Goal: Check status: Check status

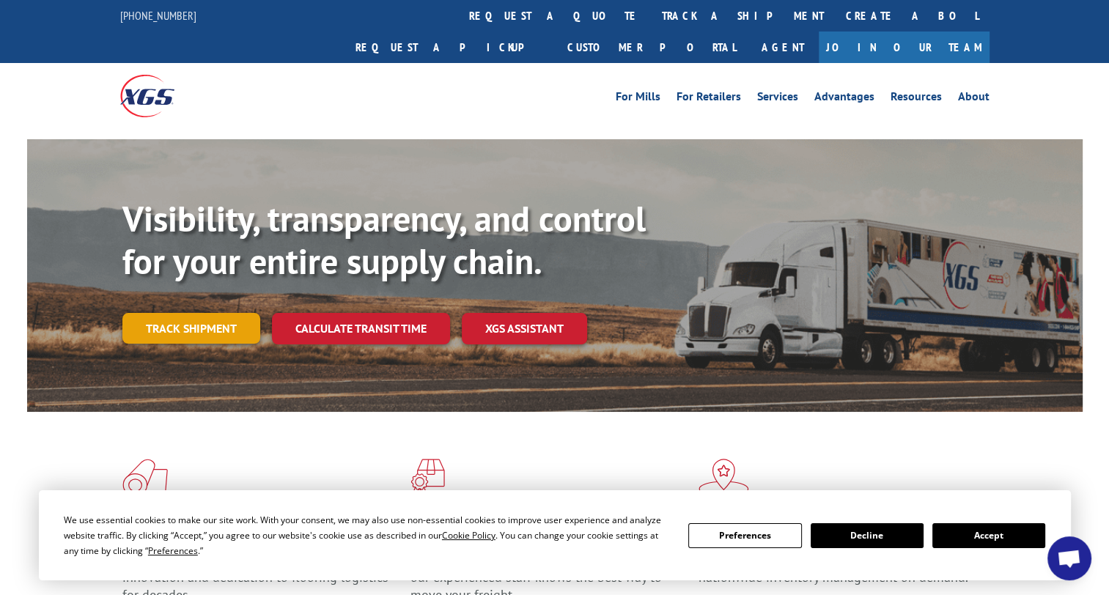
click at [166, 313] on link "Track shipment" at bounding box center [191, 328] width 138 height 31
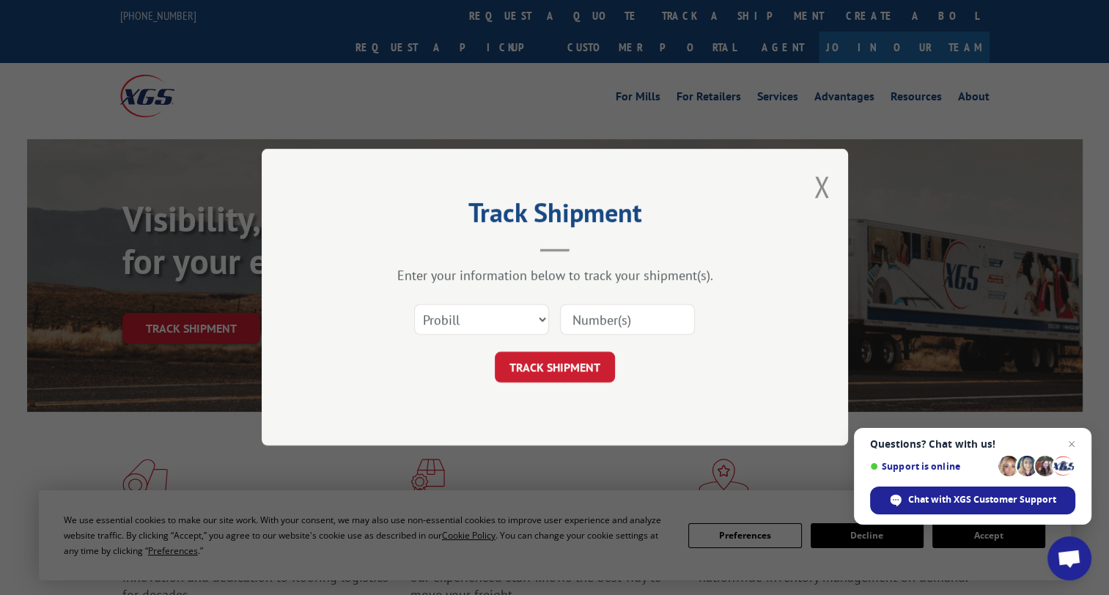
click at [639, 307] on input at bounding box center [627, 320] width 135 height 31
type input "17589926"
click at [548, 375] on button "TRACK SHIPMENT" at bounding box center [555, 368] width 120 height 31
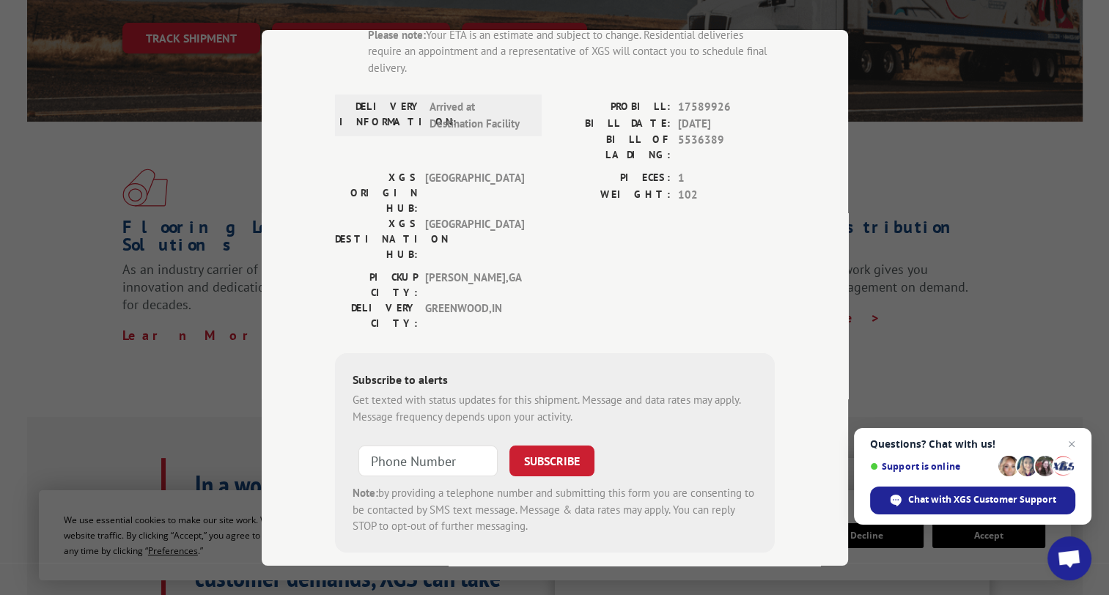
scroll to position [292, 0]
click at [437, 437] on form "SUBSCRIBE Note: by providing a telephone number and submitting this form you ar…" at bounding box center [555, 486] width 405 height 98
drag, startPoint x: 422, startPoint y: 367, endPoint x: 437, endPoint y: 353, distance: 20.3
click at [437, 437] on form "SUBSCRIBE Note: by providing a telephone number and submitting this form you ar…" at bounding box center [555, 486] width 405 height 98
click at [421, 446] on input "+1 (___) ___-____" at bounding box center [428, 461] width 139 height 31
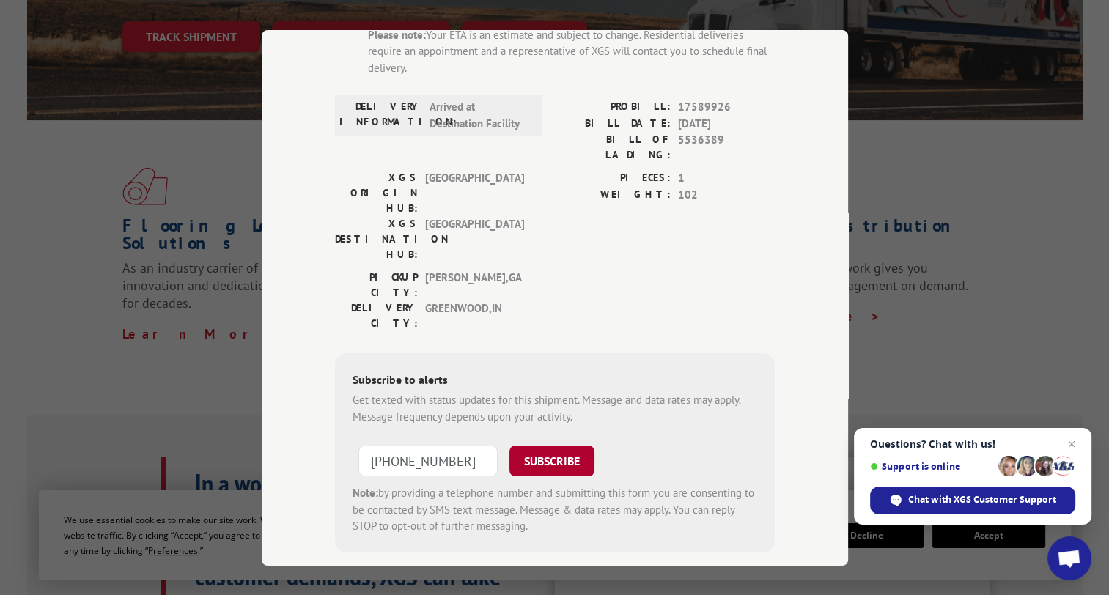
type input "[PHONE_NUMBER]"
click at [567, 446] on button "SUBSCRIBE" at bounding box center [552, 461] width 85 height 31
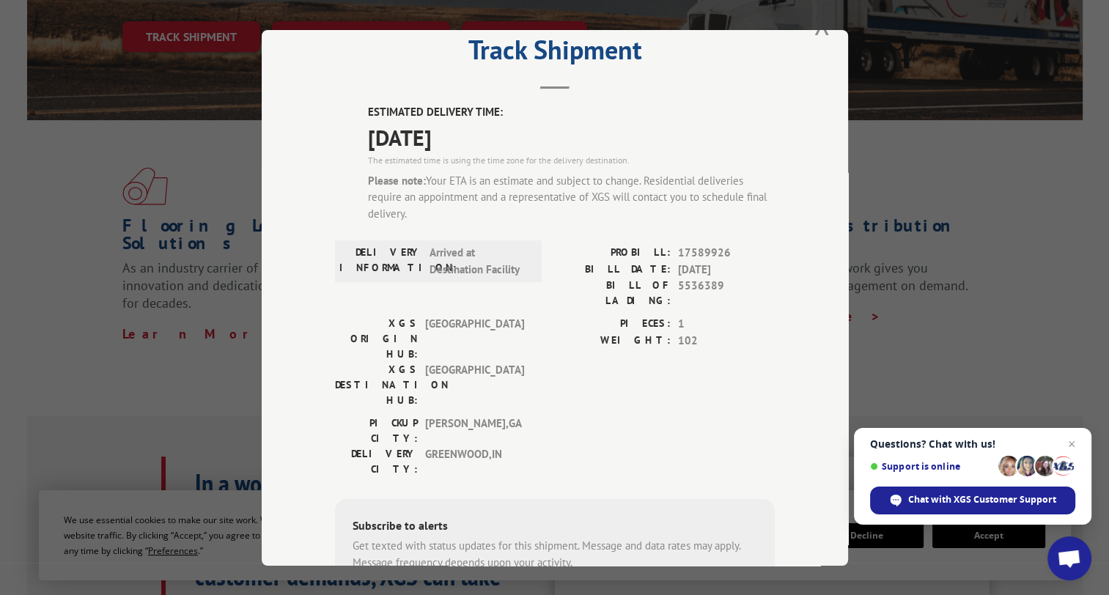
scroll to position [40, 0]
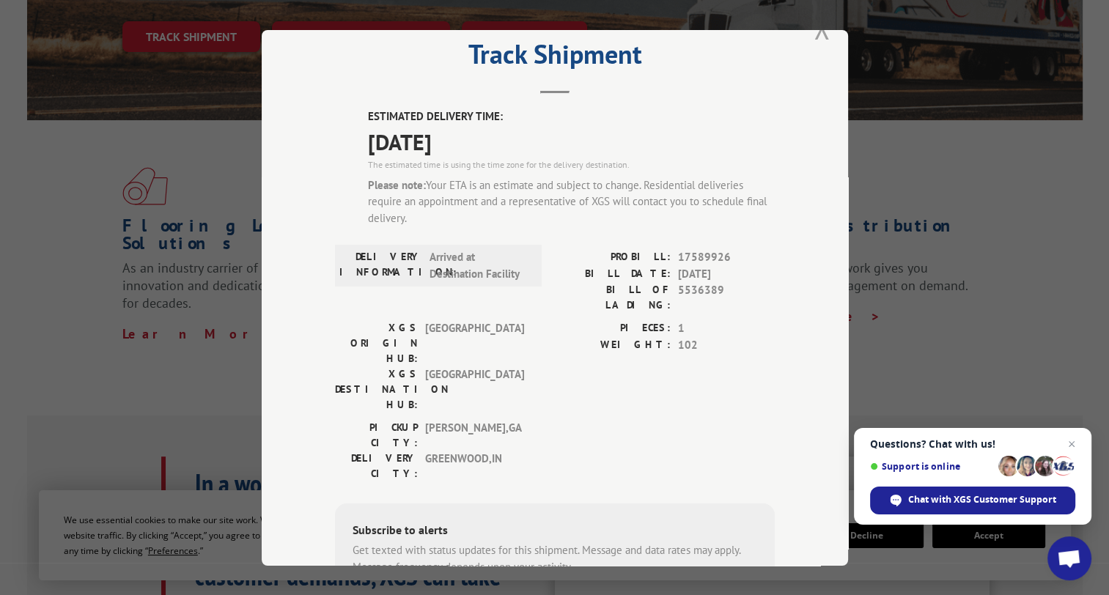
click at [818, 38] on button "Close modal" at bounding box center [822, 28] width 16 height 39
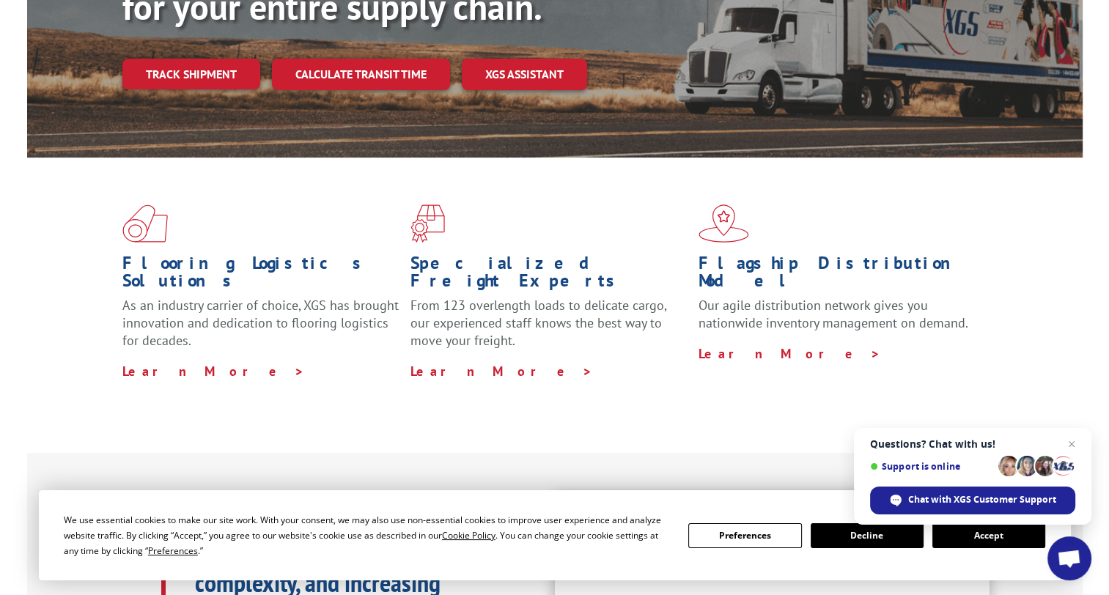
scroll to position [253, 0]
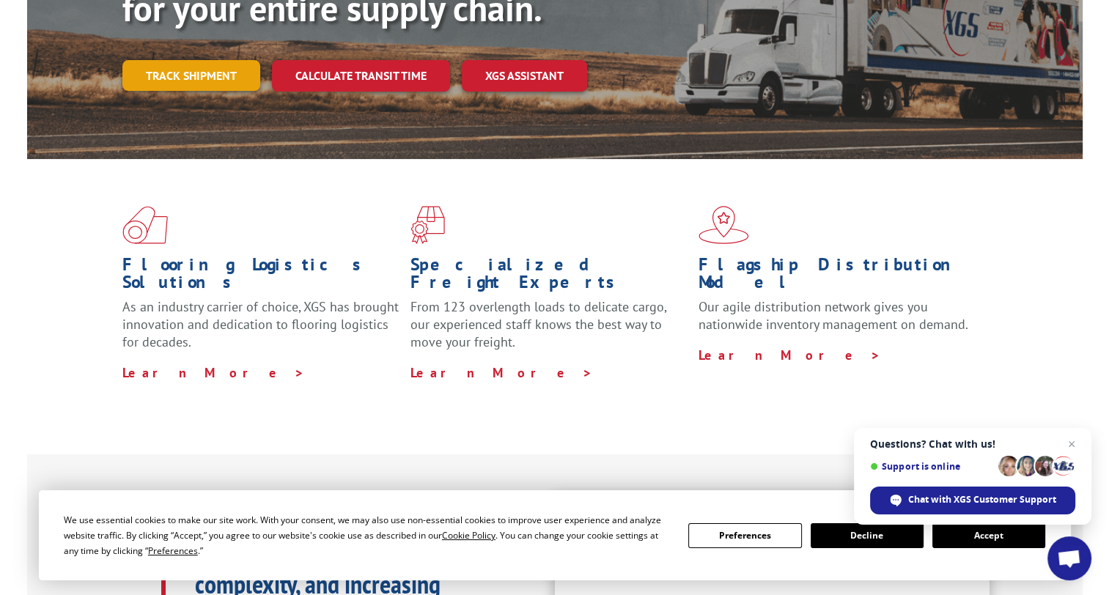
click at [230, 60] on link "Track shipment" at bounding box center [191, 75] width 138 height 31
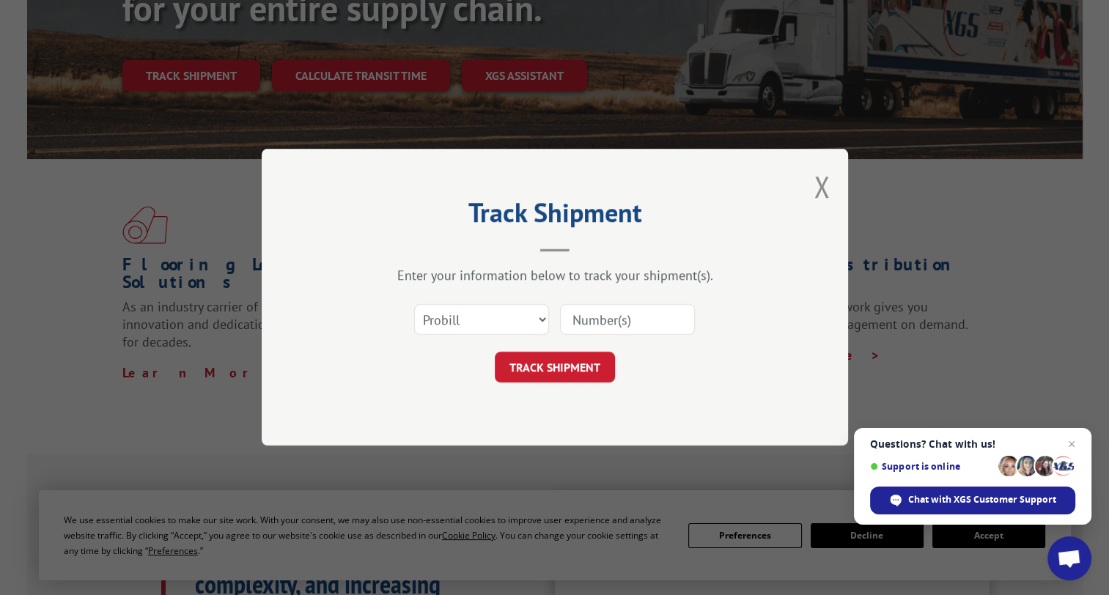
click at [636, 301] on div "Select category... Probill BOL PO" at bounding box center [555, 320] width 440 height 48
click at [634, 305] on input at bounding box center [627, 320] width 135 height 31
type input "17589926"
click at [564, 368] on button "TRACK SHIPMENT" at bounding box center [555, 368] width 120 height 31
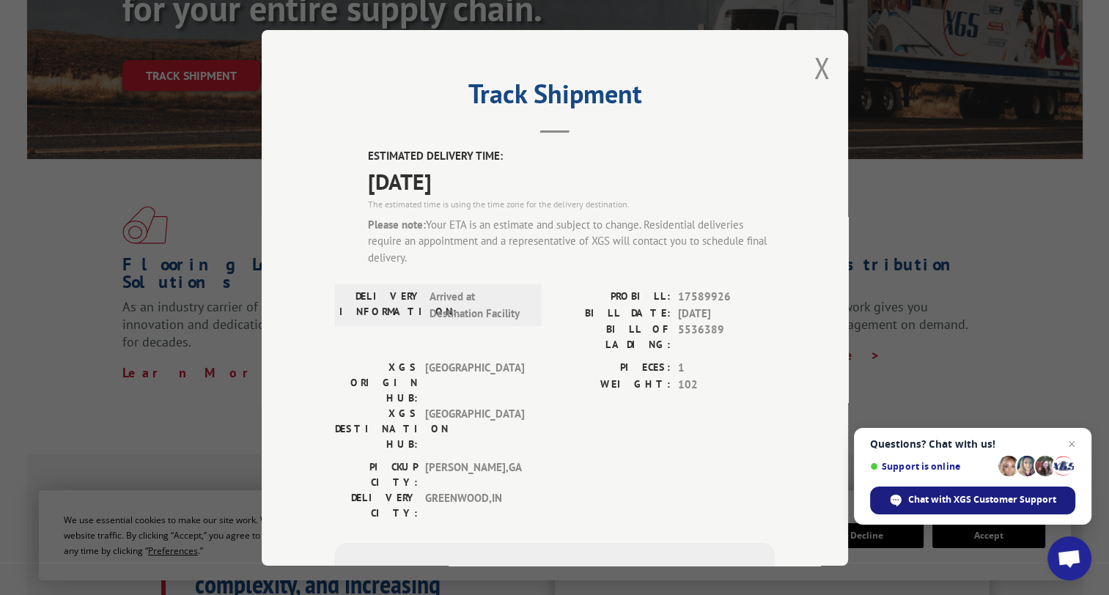
click at [933, 493] on span "Chat with XGS Customer Support" at bounding box center [972, 501] width 205 height 28
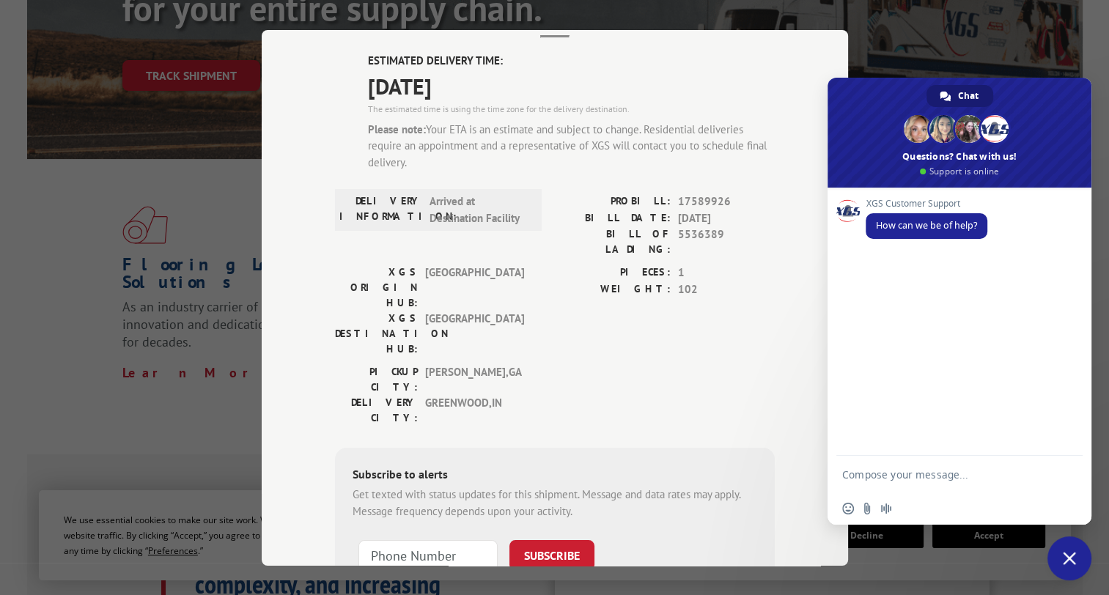
scroll to position [100, 0]
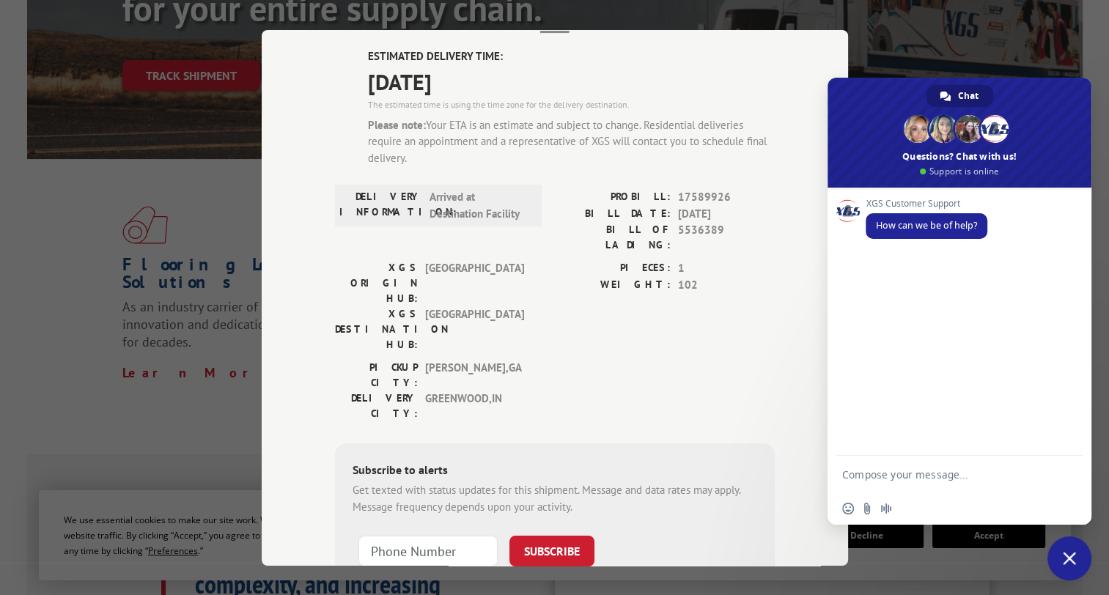
click at [862, 485] on textarea "Compose your message..." at bounding box center [944, 474] width 205 height 37
type textarea "wondering when my shipment will be delivered to my house"
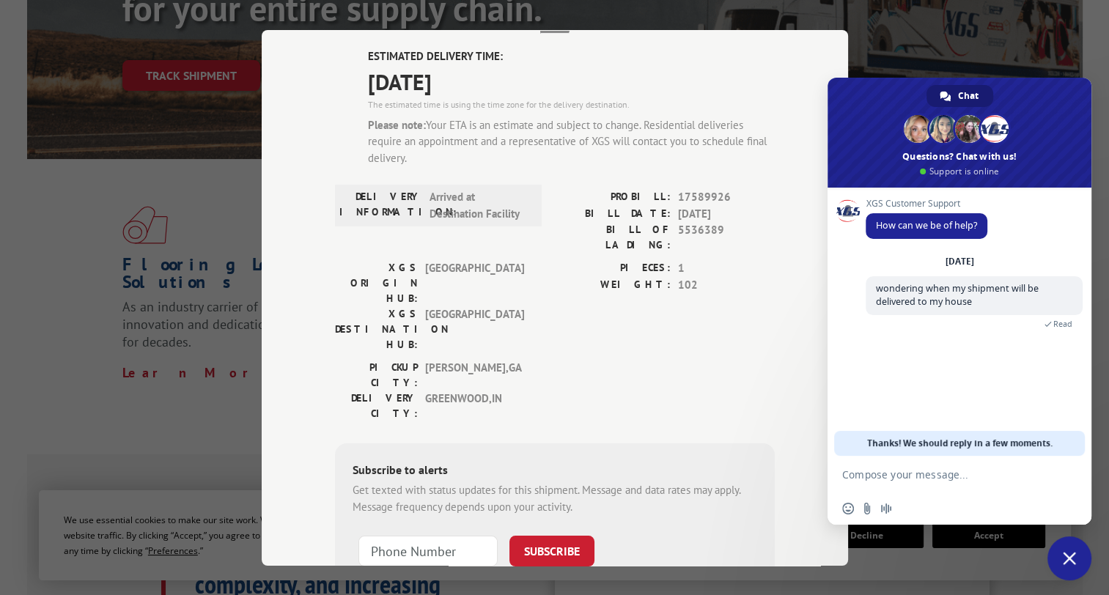
scroll to position [24, 0]
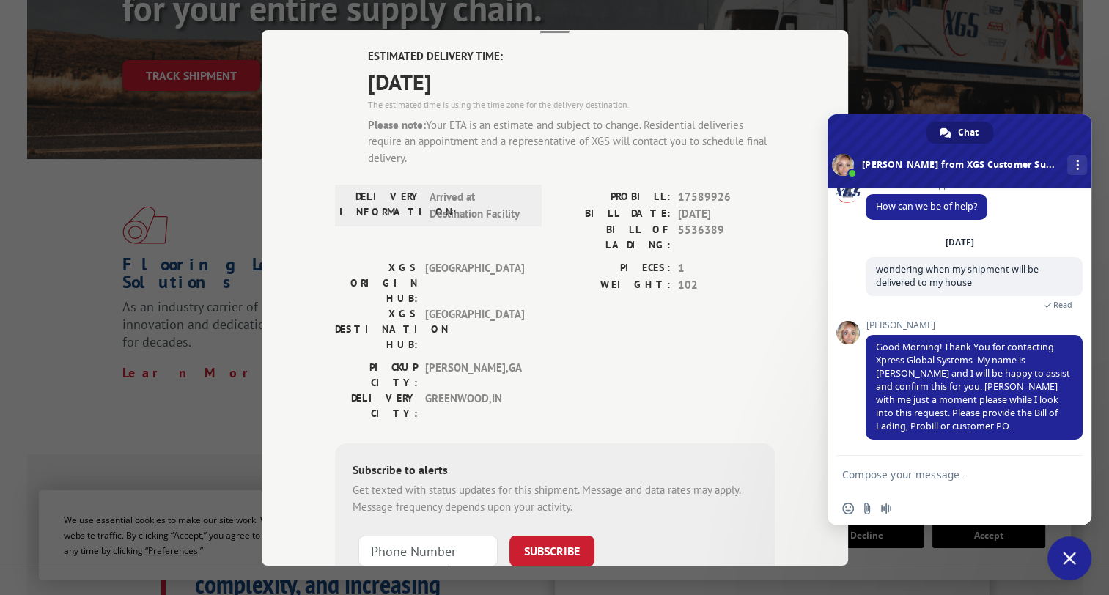
click at [906, 478] on textarea "Compose your message..." at bounding box center [944, 474] width 205 height 37
type textarea "PROBILL: 17589926"
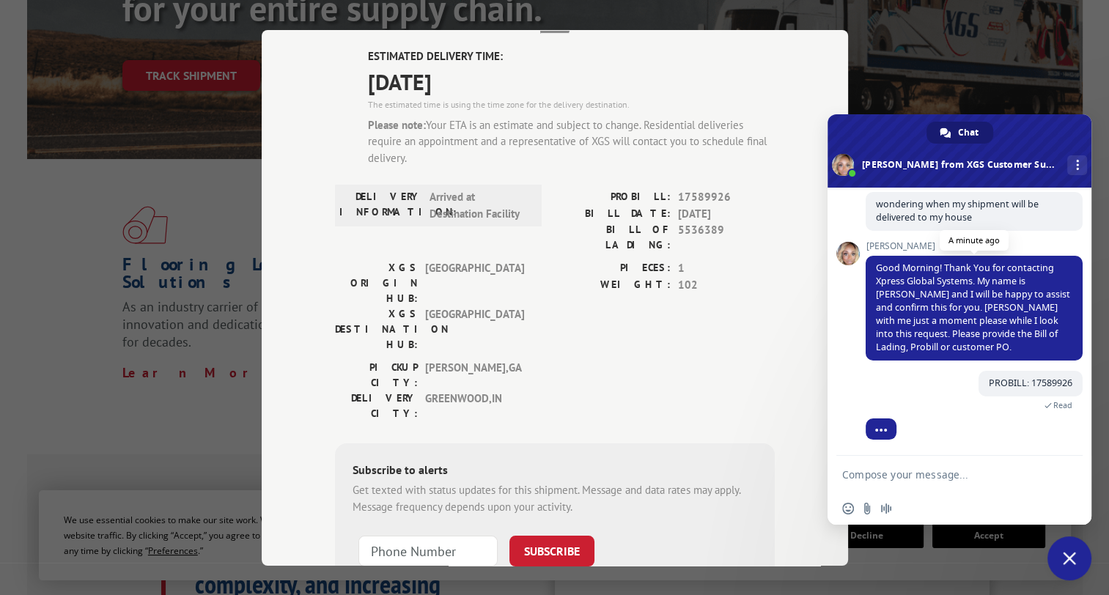
scroll to position [167, 0]
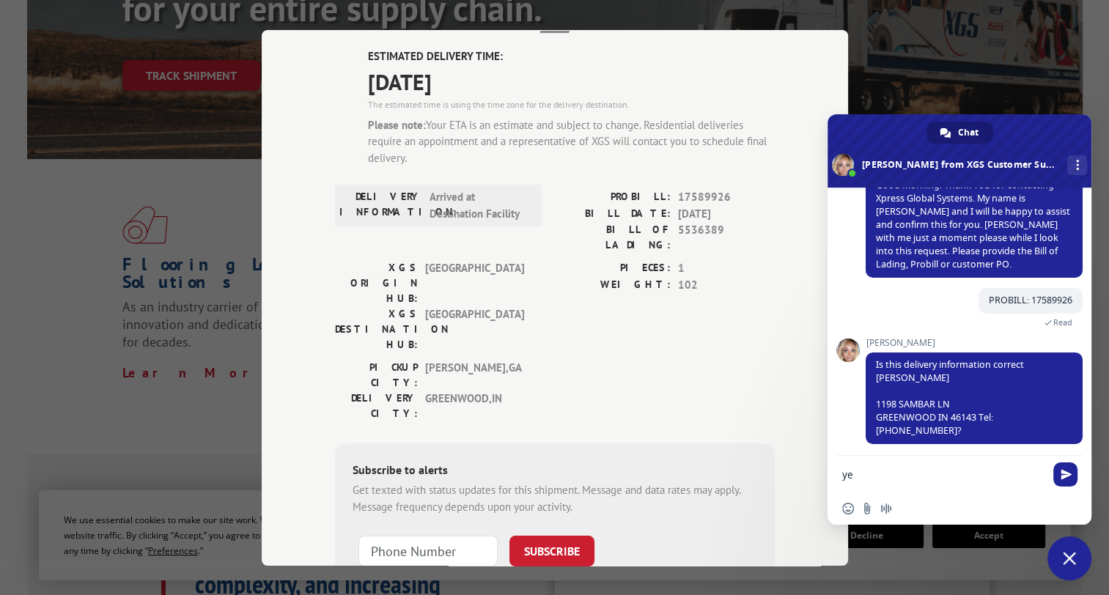
type textarea "yes"
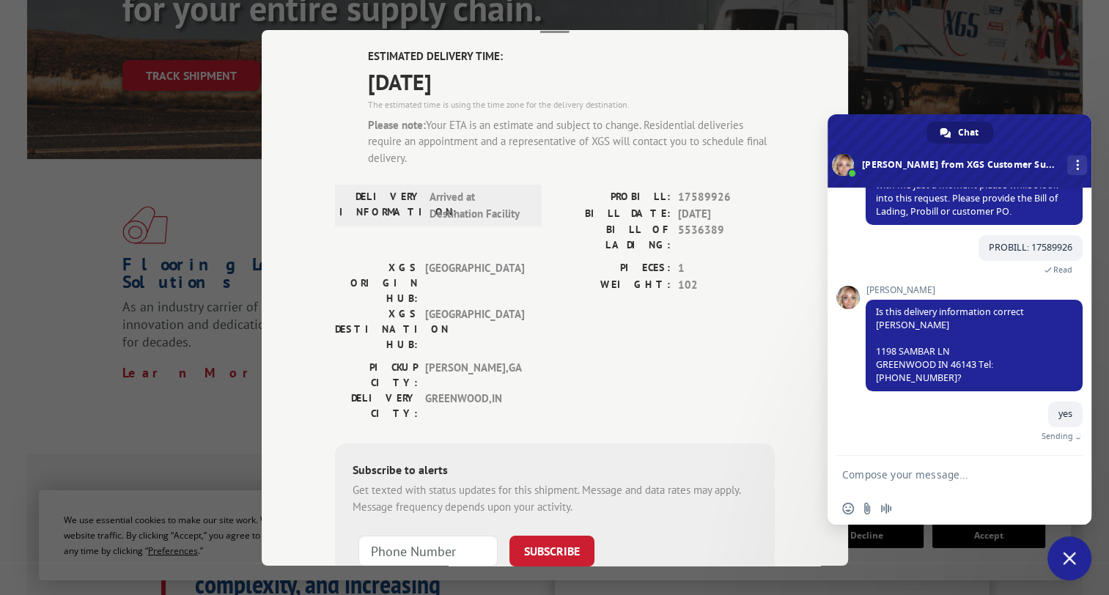
scroll to position [204, 0]
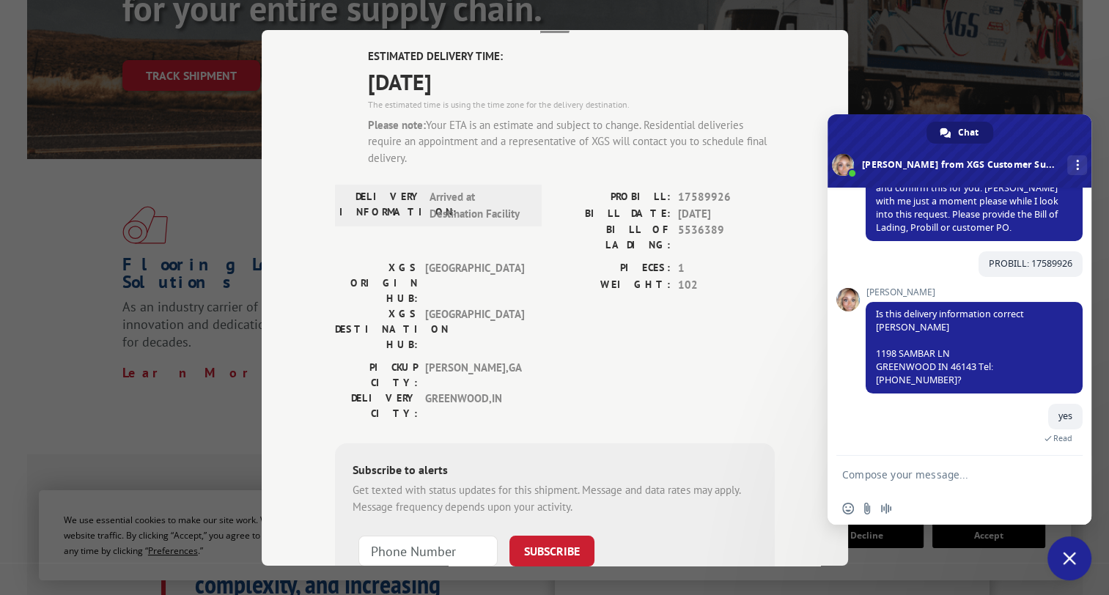
click at [885, 469] on textarea "Compose your message..." at bounding box center [944, 474] width 205 height 37
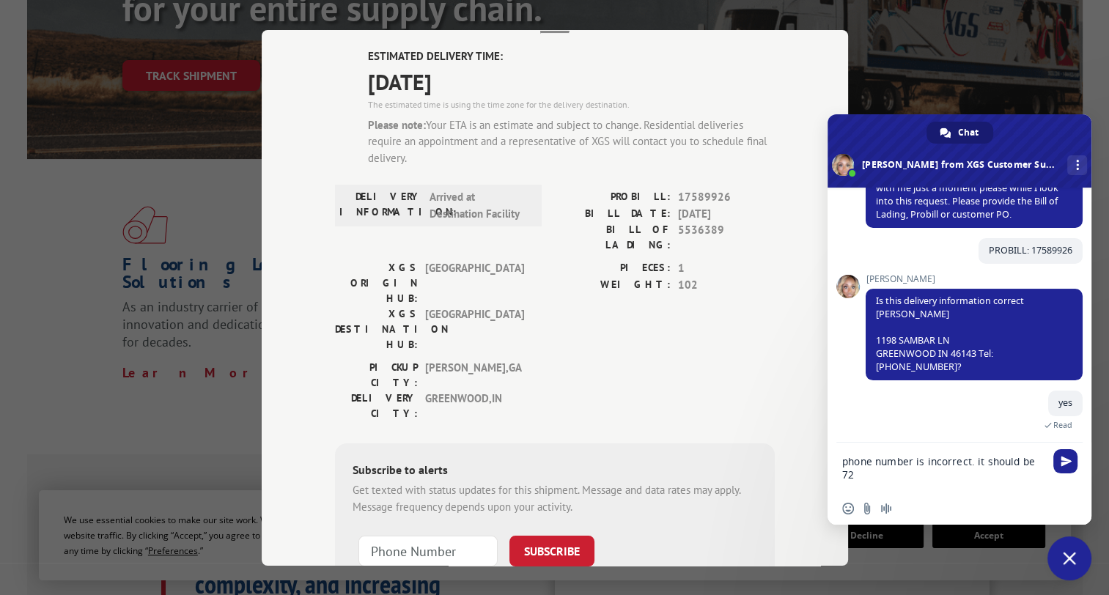
scroll to position [246, 0]
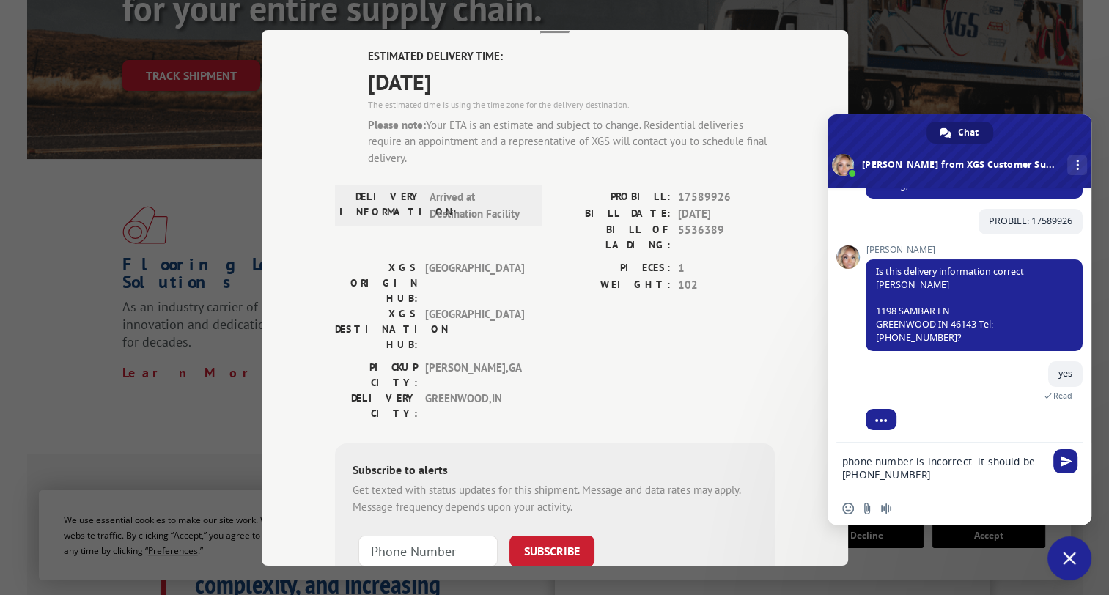
type textarea "phone number is incorrect. it should be [PHONE_NUMBER]"
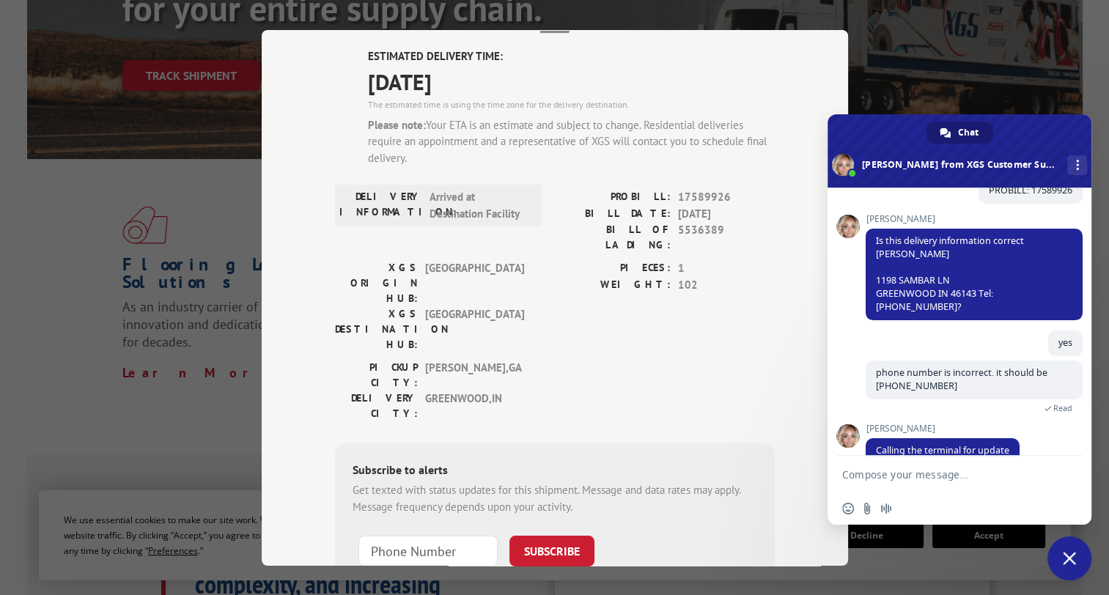
scroll to position [299, 0]
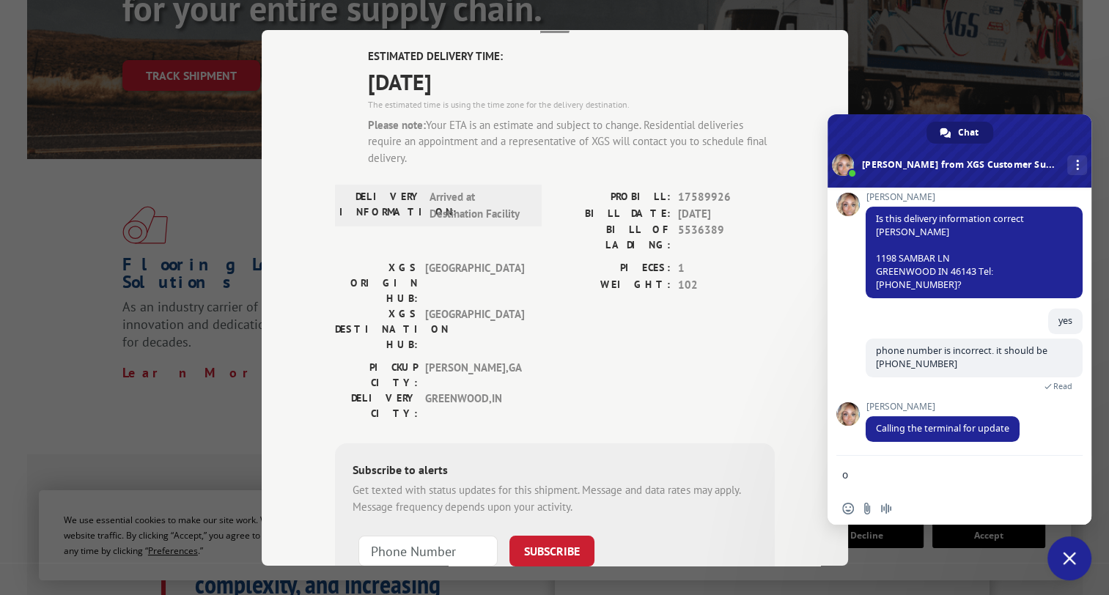
type textarea "ok"
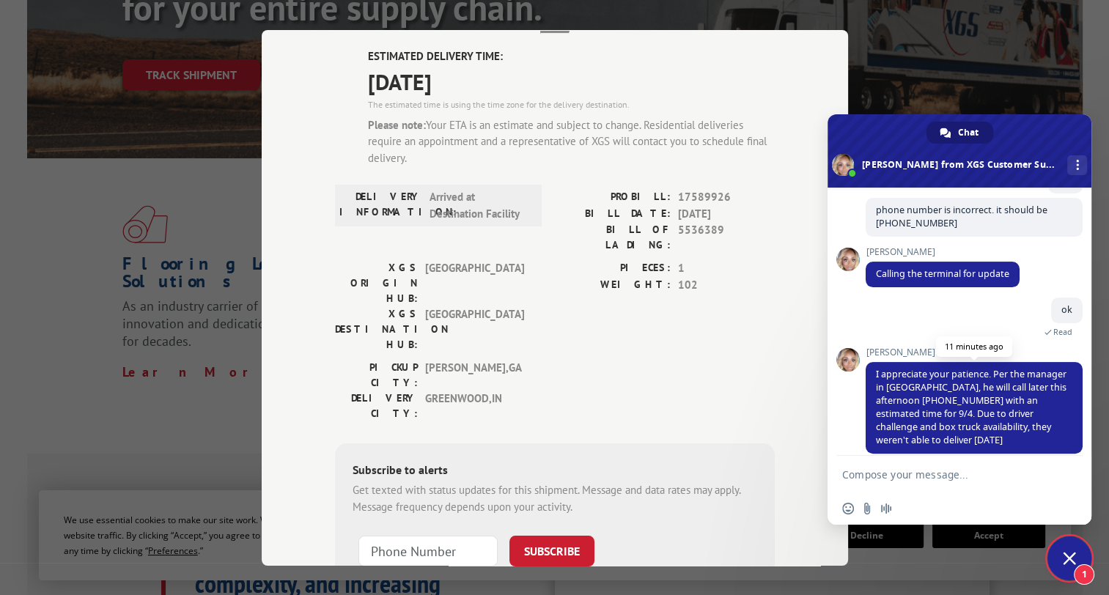
scroll to position [456, 0]
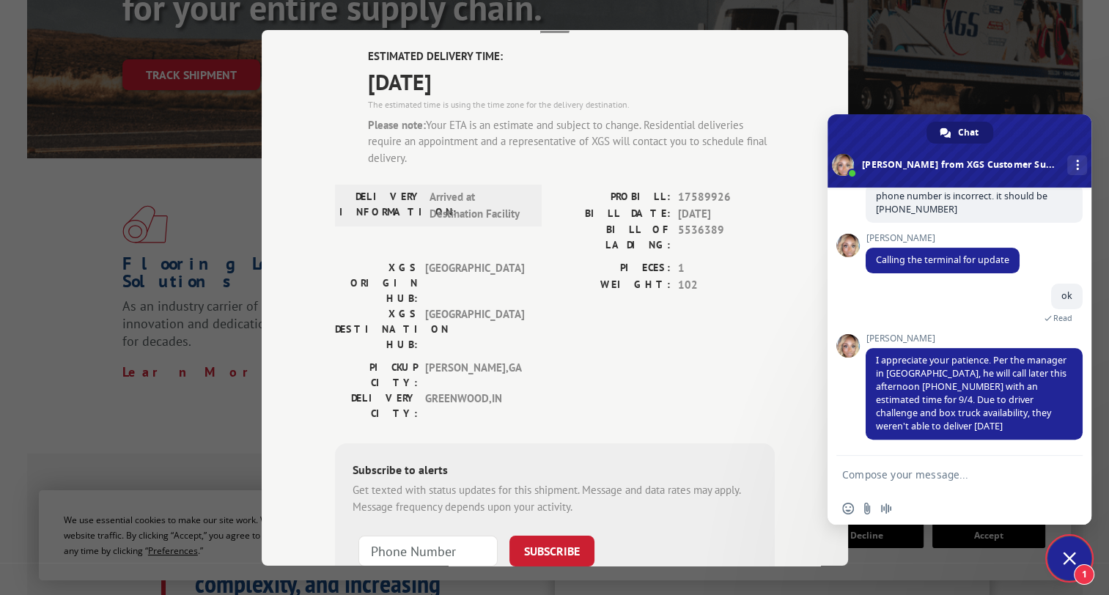
click at [961, 484] on textarea "Compose your message..." at bounding box center [944, 474] width 205 height 37
type textarea "okay"
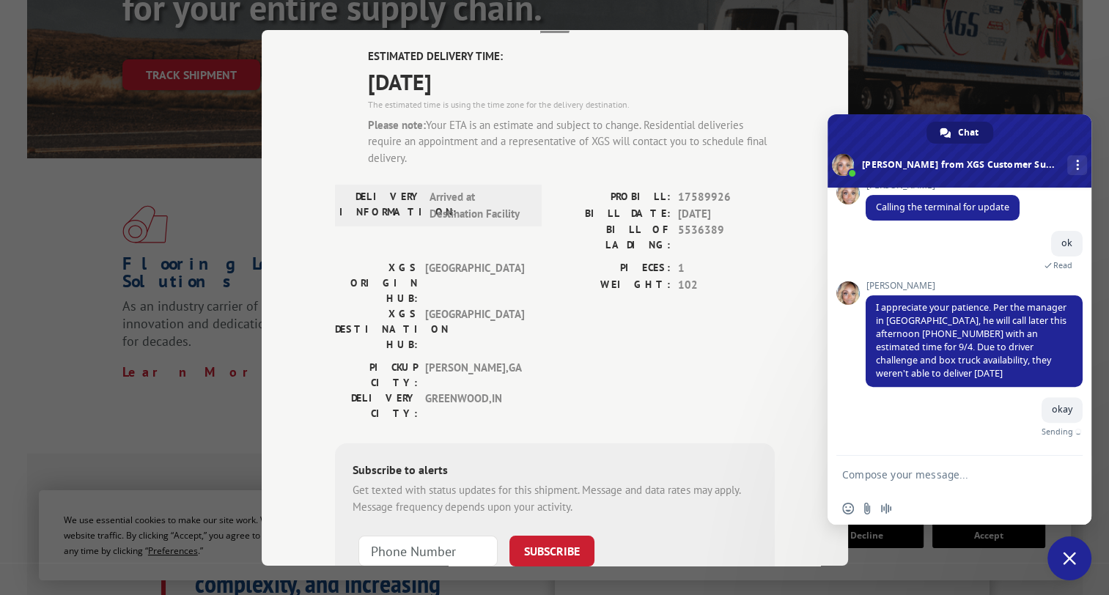
scroll to position [493, 0]
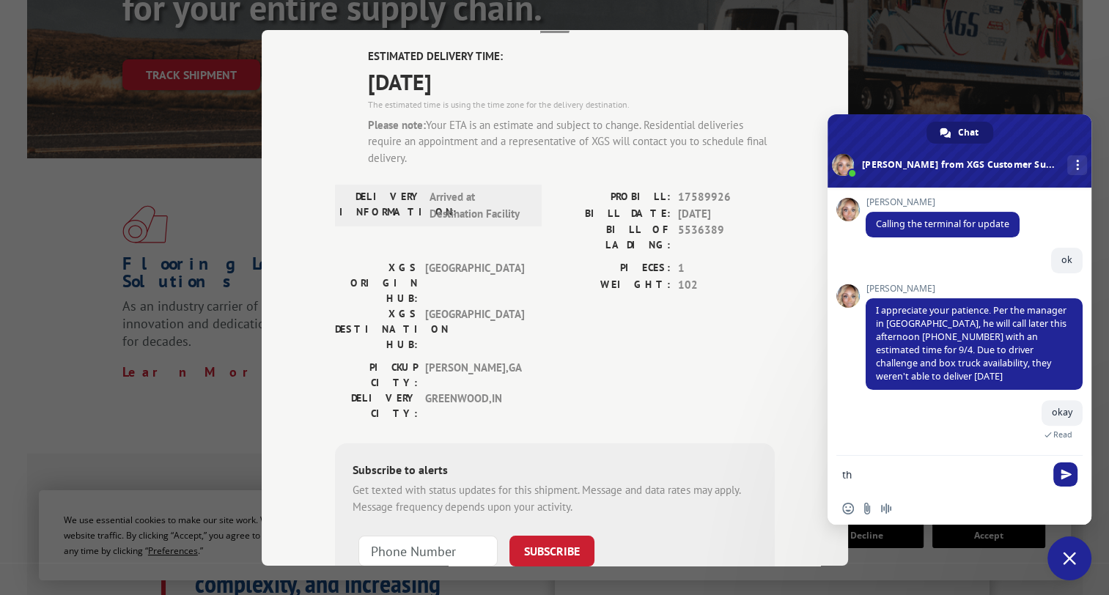
type textarea "t"
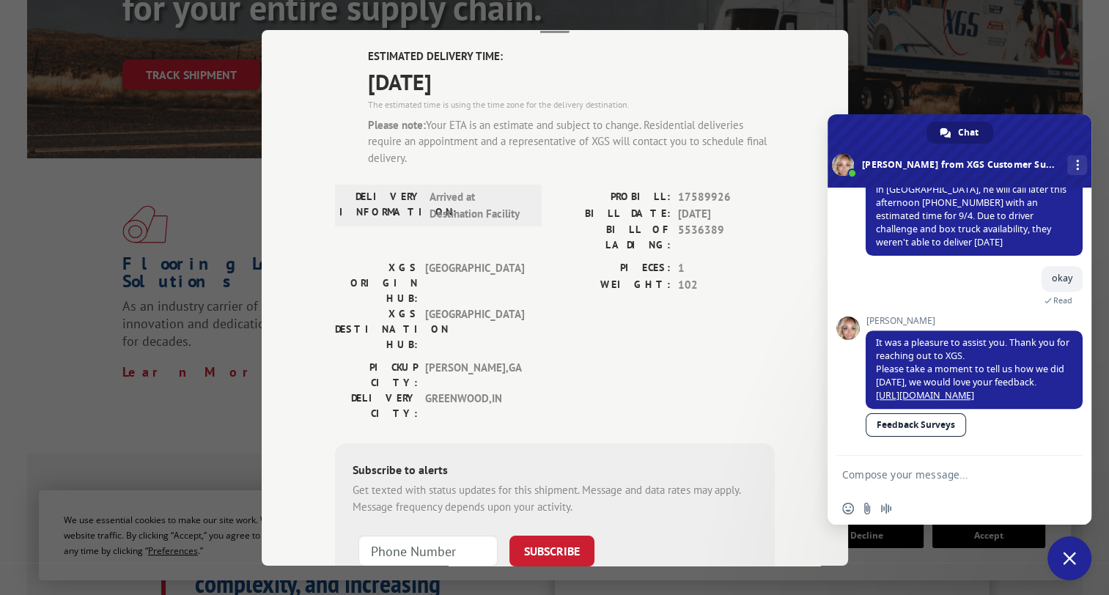
click at [1090, 93] on div "Track Shipment ESTIMATED DELIVERY TIME: [DATE] The estimated time is using the …" at bounding box center [554, 297] width 1109 height 595
click at [509, 306] on span "[GEOGRAPHIC_DATA]" at bounding box center [474, 329] width 99 height 46
